Goal: Task Accomplishment & Management: Use online tool/utility

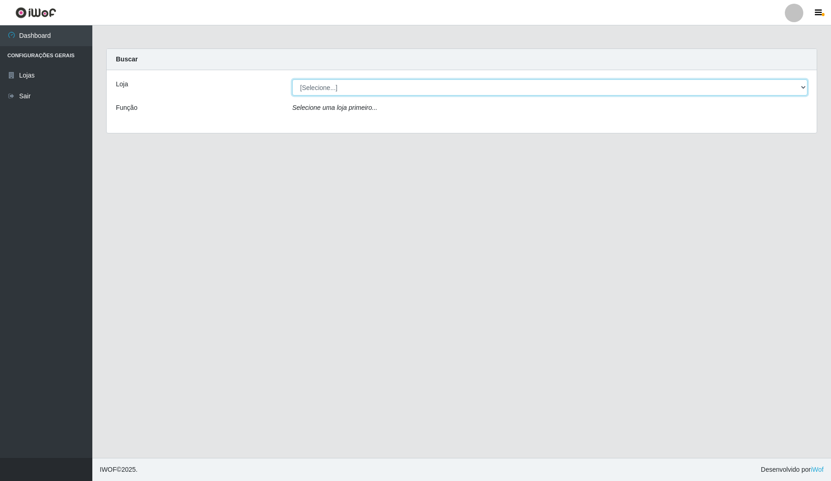
click at [484, 87] on select "[Selecione...] Rede Compras Supermercados - LOJA 4" at bounding box center [549, 87] width 515 height 16
select select "159"
click at [292, 79] on select "[Selecione...] Rede Compras Supermercados - LOJA 4" at bounding box center [549, 87] width 515 height 16
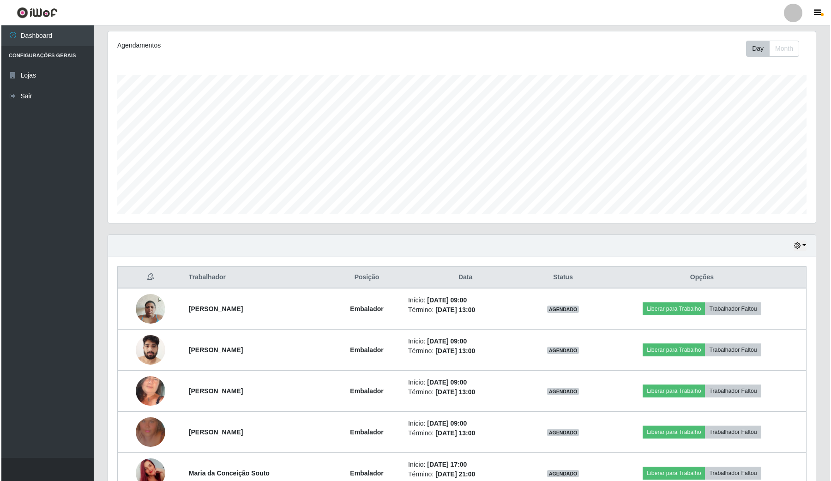
scroll to position [173, 0]
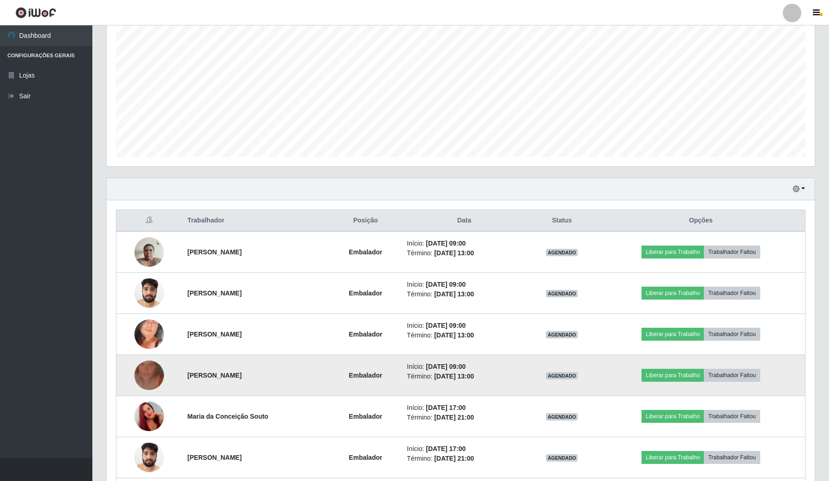
click at [153, 379] on img at bounding box center [149, 375] width 30 height 53
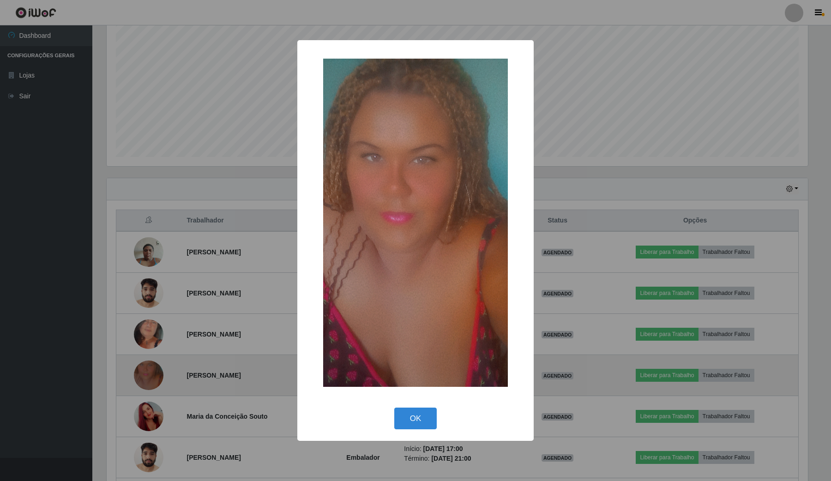
click at [153, 379] on div "× OK Cancel" at bounding box center [415, 240] width 831 height 481
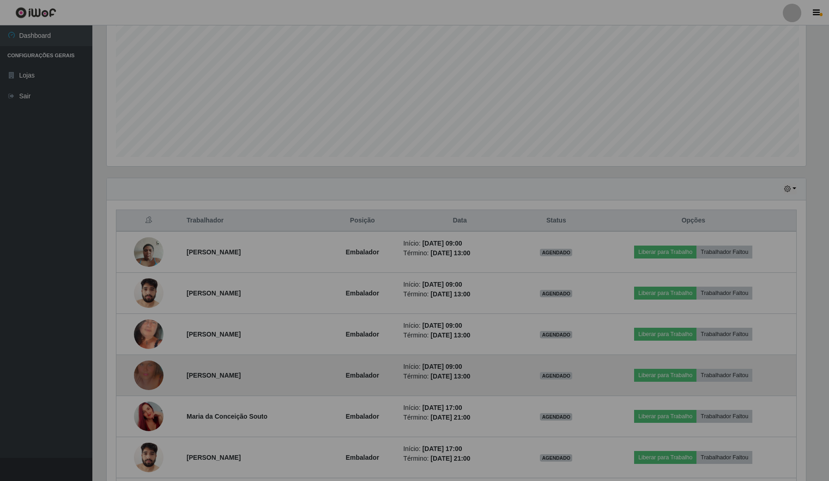
scroll to position [192, 707]
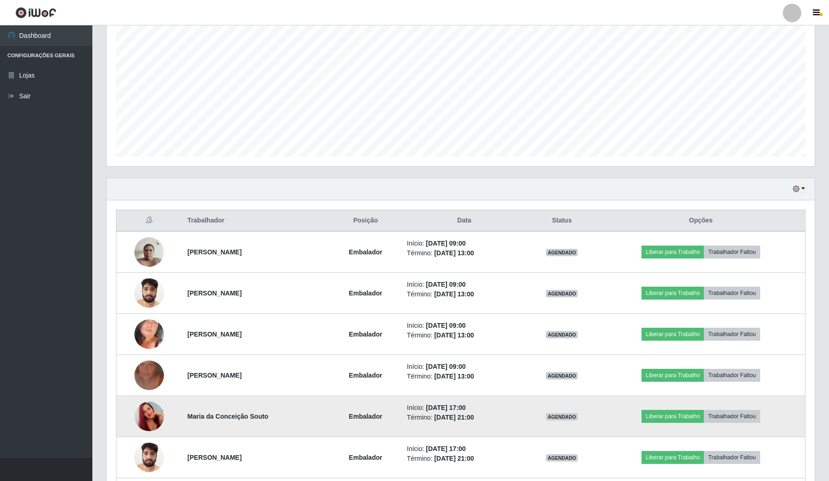
click at [140, 426] on img at bounding box center [149, 416] width 30 height 53
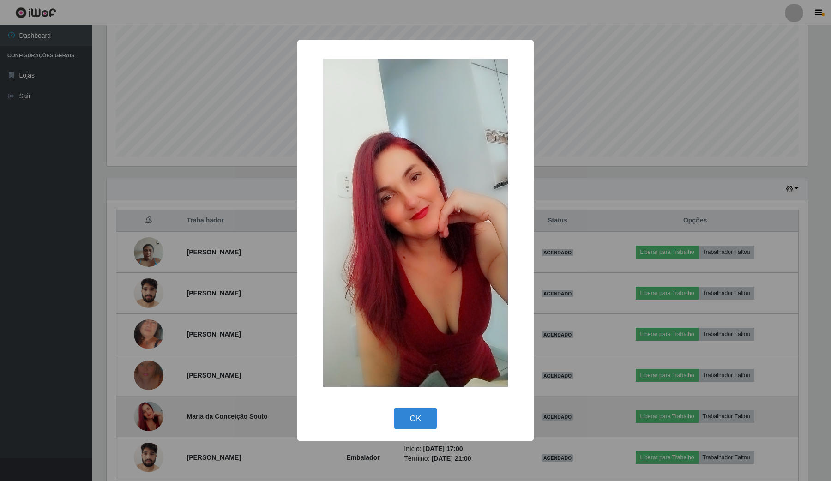
click at [140, 426] on div "× OK Cancel" at bounding box center [415, 240] width 831 height 481
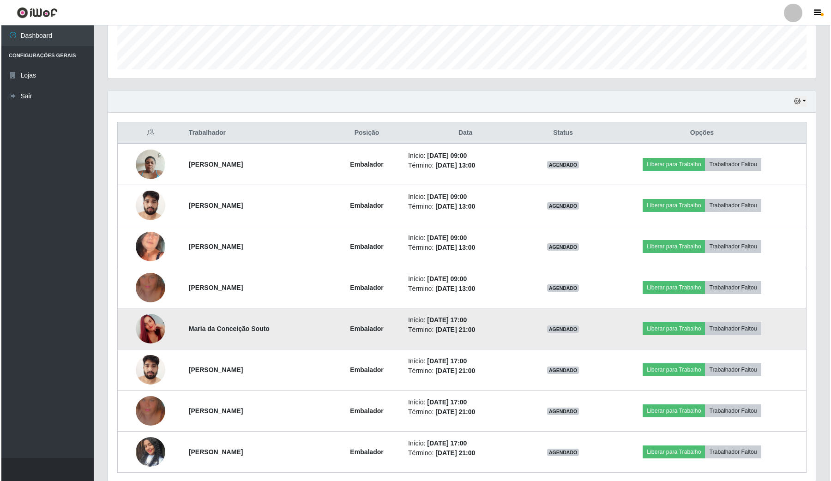
scroll to position [289, 0]
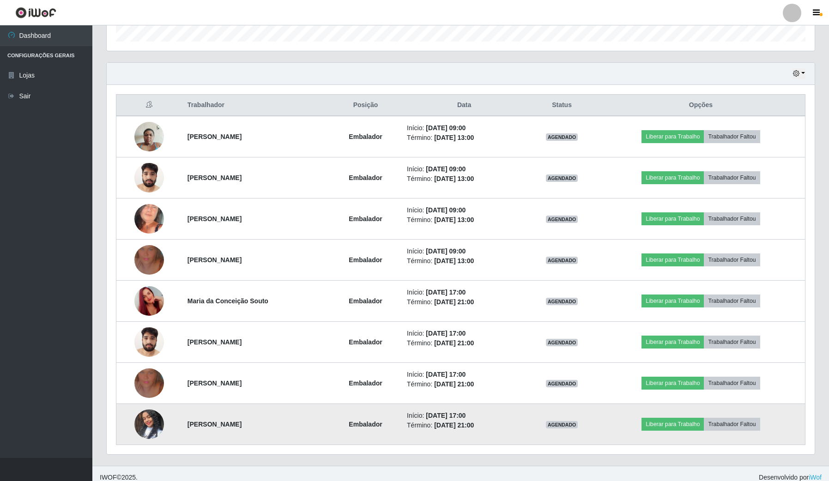
click at [140, 423] on img at bounding box center [149, 424] width 30 height 53
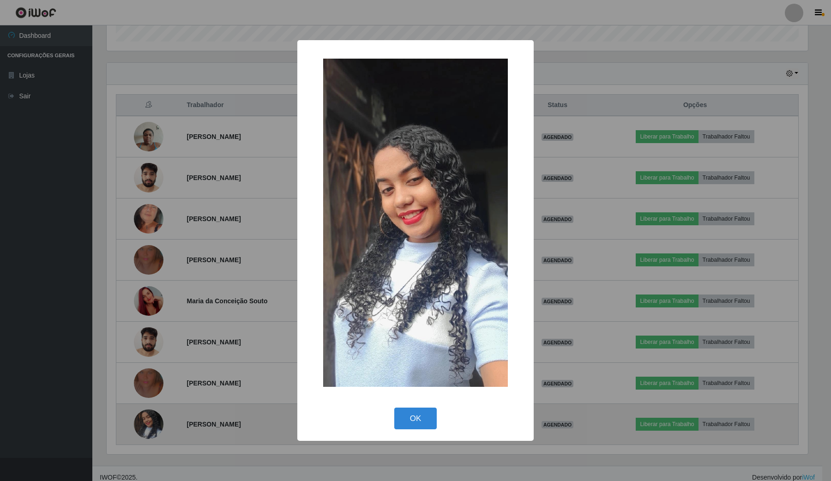
click at [140, 423] on div "× OK Cancel" at bounding box center [415, 240] width 831 height 481
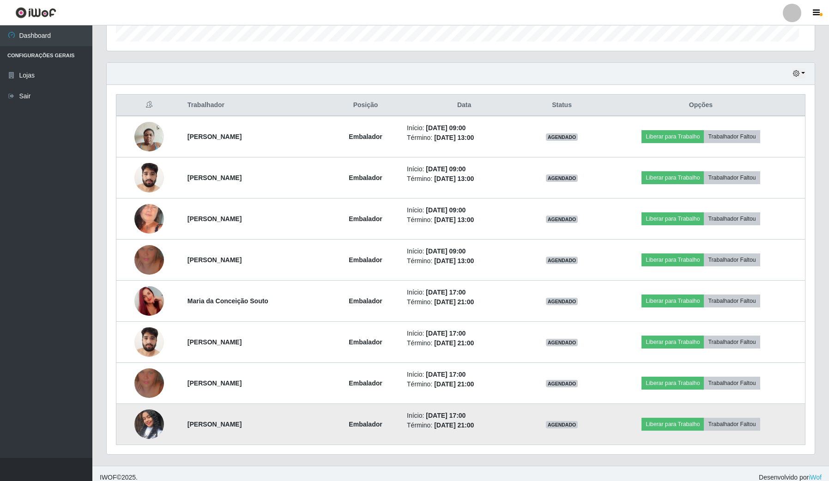
scroll to position [192, 707]
